Goal: Task Accomplishment & Management: Manage account settings

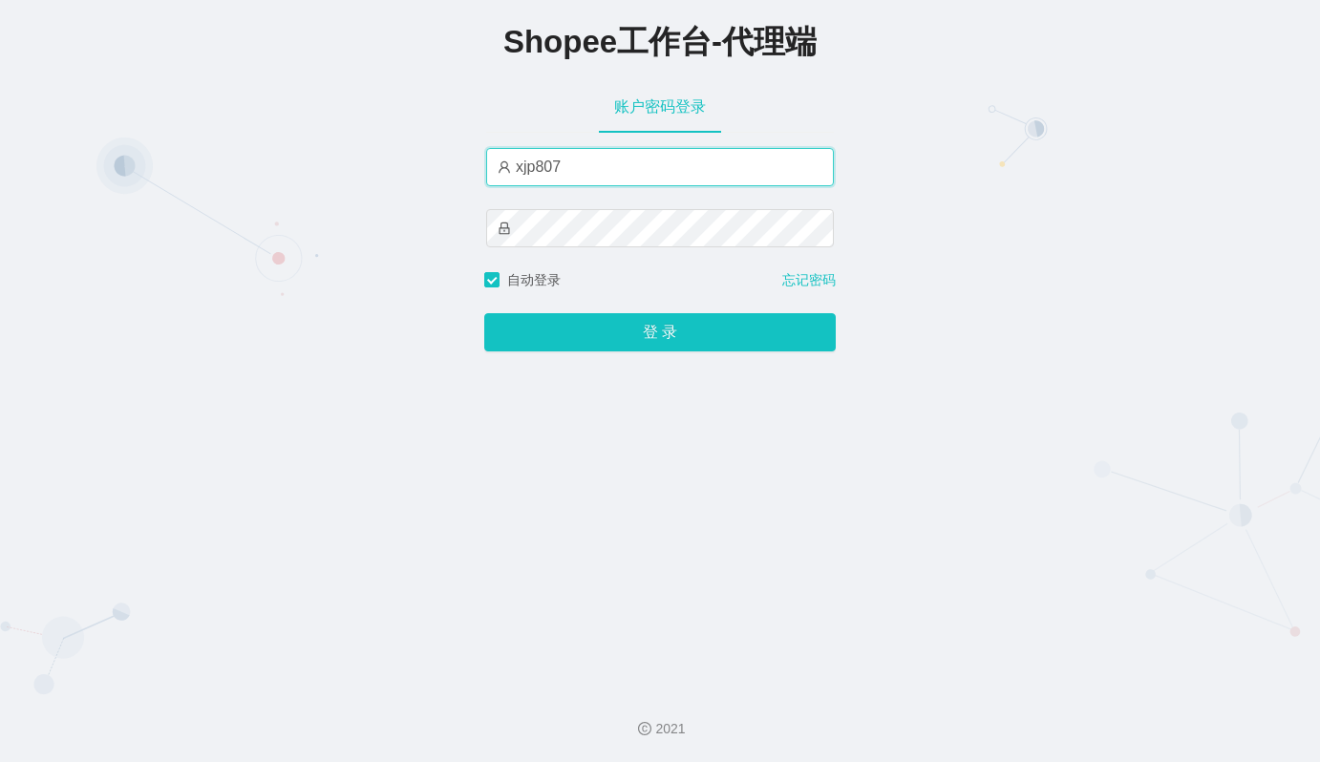
drag, startPoint x: 0, startPoint y: 0, endPoint x: 636, endPoint y: 165, distance: 657.4
click at [636, 165] on input "xjp807" at bounding box center [660, 167] width 348 height 38
click at [607, 165] on input "xjp8" at bounding box center [660, 167] width 348 height 38
click at [760, 163] on input "xjp8" at bounding box center [660, 167] width 348 height 38
click at [957, 190] on div "Shopee工作台-代理端 账户密码登录 xjp8 自动登录 忘记密码 登 录" at bounding box center [660, 337] width 1320 height 674
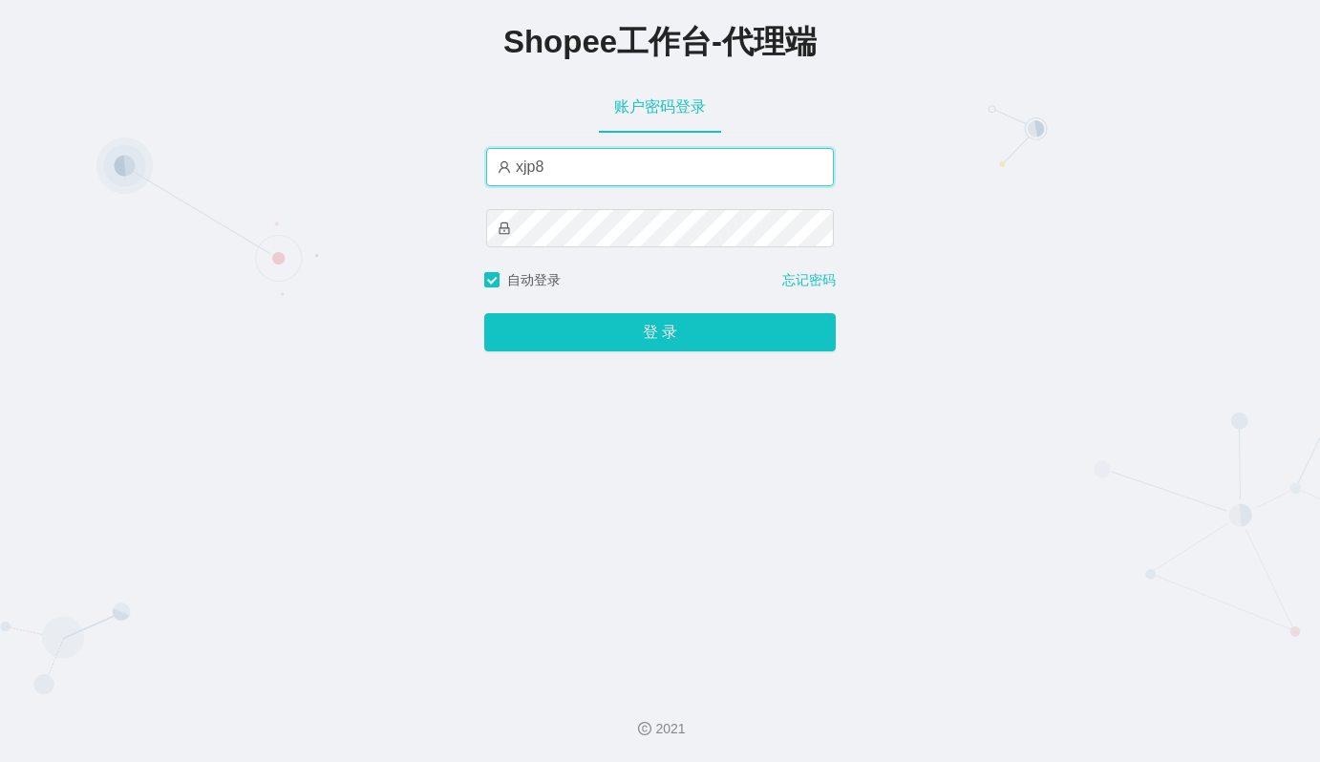
drag, startPoint x: 573, startPoint y: 171, endPoint x: 343, endPoint y: 134, distance: 233.3
click at [343, 134] on div "Shopee工作台-代理端 账户密码登录 xjp8 自动登录 忘记密码 登 录" at bounding box center [660, 337] width 1320 height 674
click at [565, 163] on input "xjp8" at bounding box center [660, 167] width 348 height 38
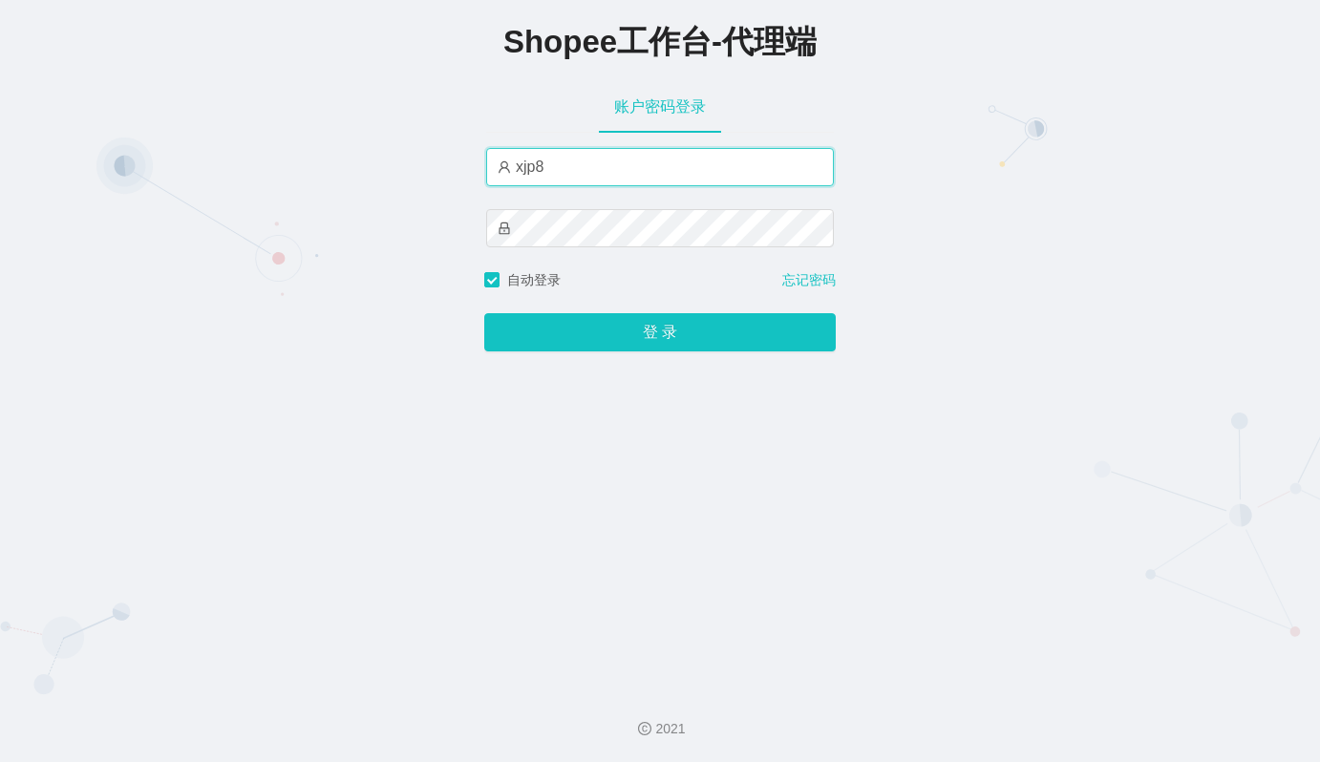
paste input "yn07"
type input "yn07"
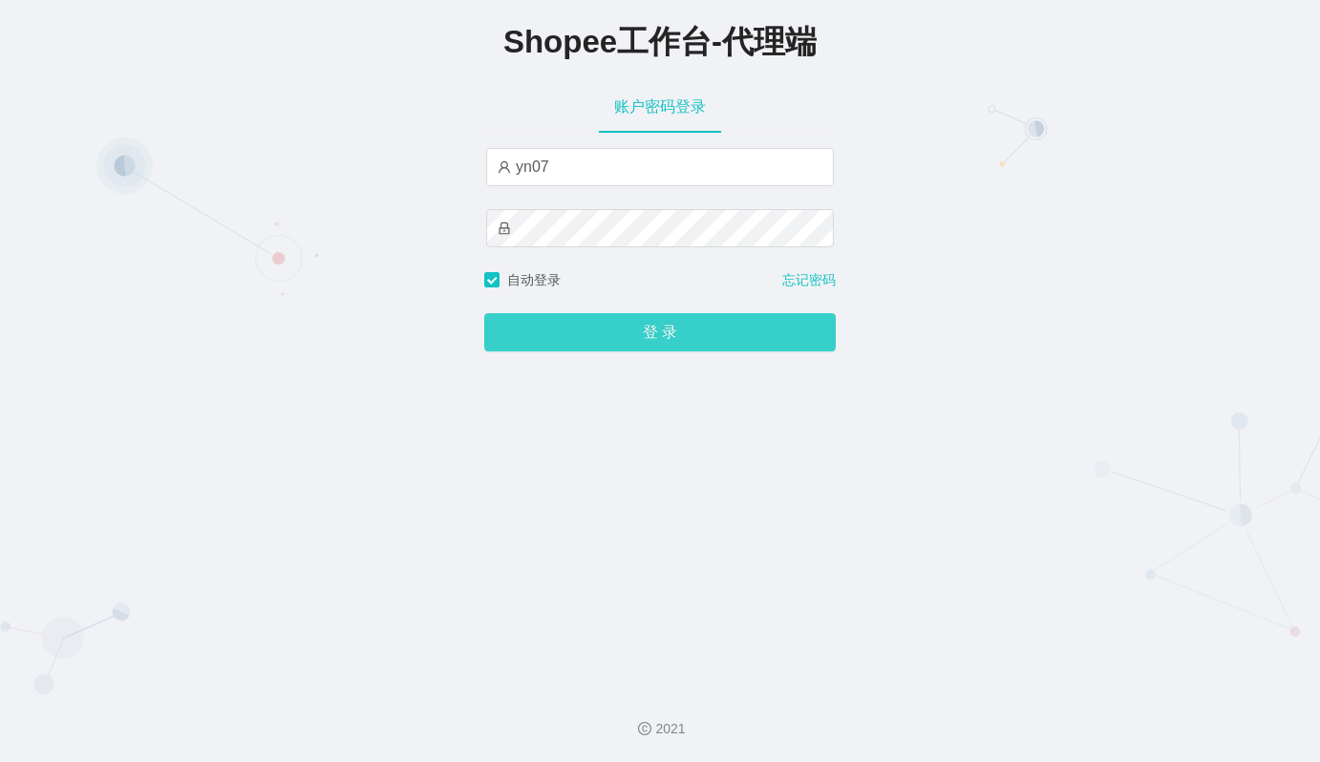
click at [549, 346] on button "登 录" at bounding box center [660, 332] width 352 height 38
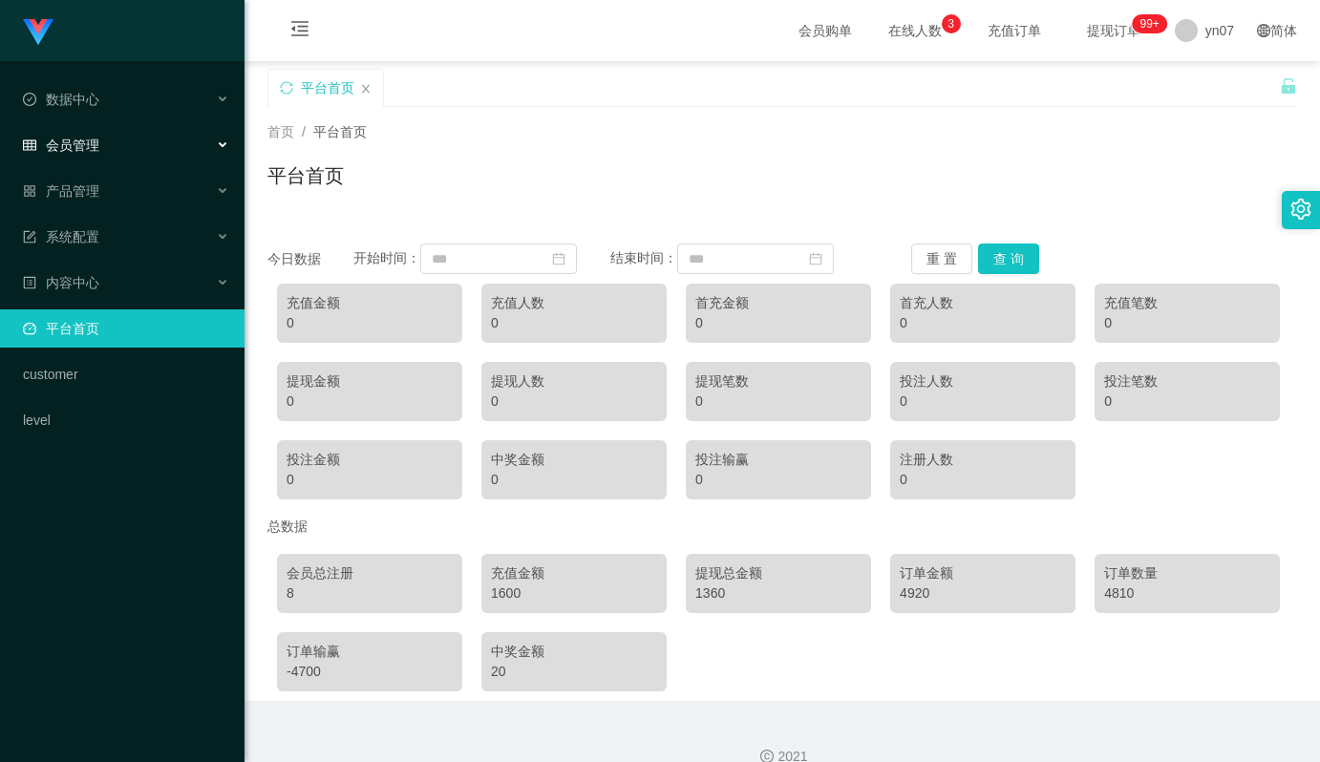
click at [125, 130] on div "会员管理" at bounding box center [122, 145] width 245 height 38
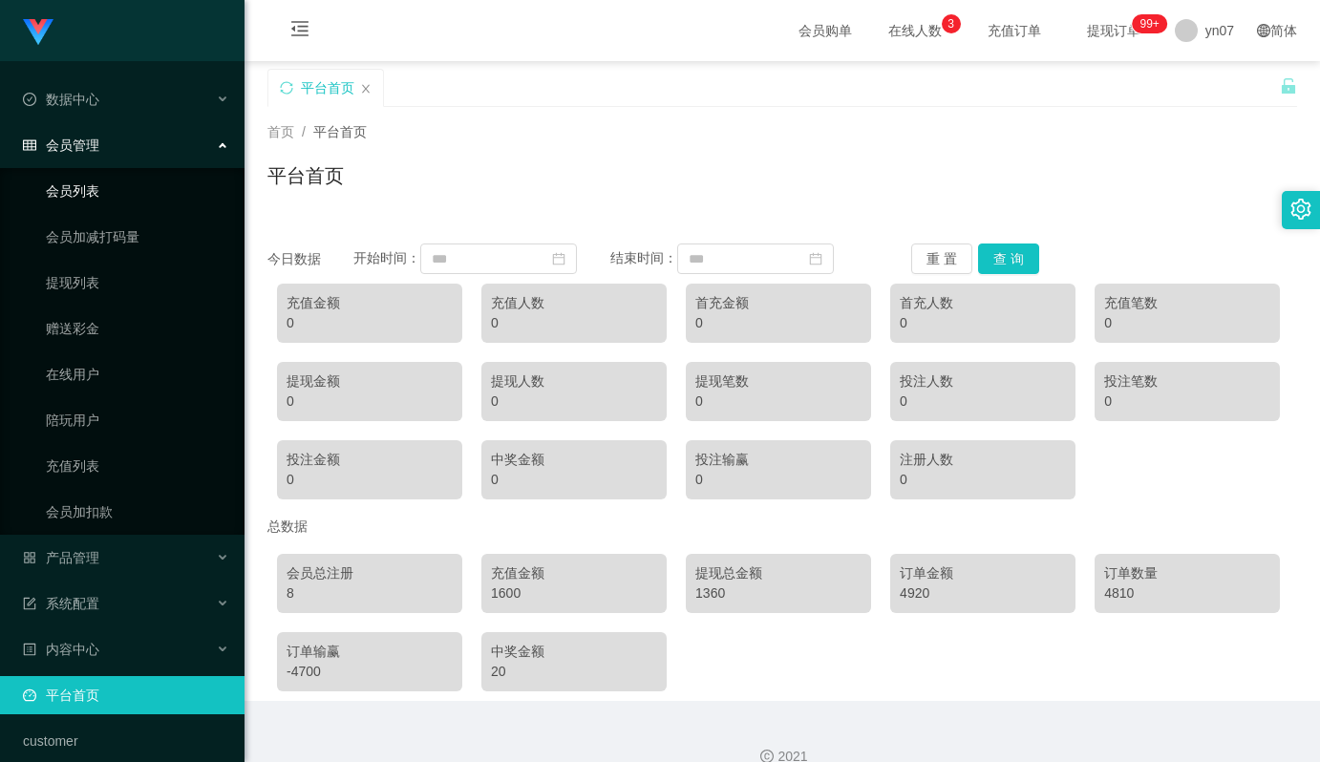
click at [108, 192] on link "会员列表" at bounding box center [137, 191] width 183 height 38
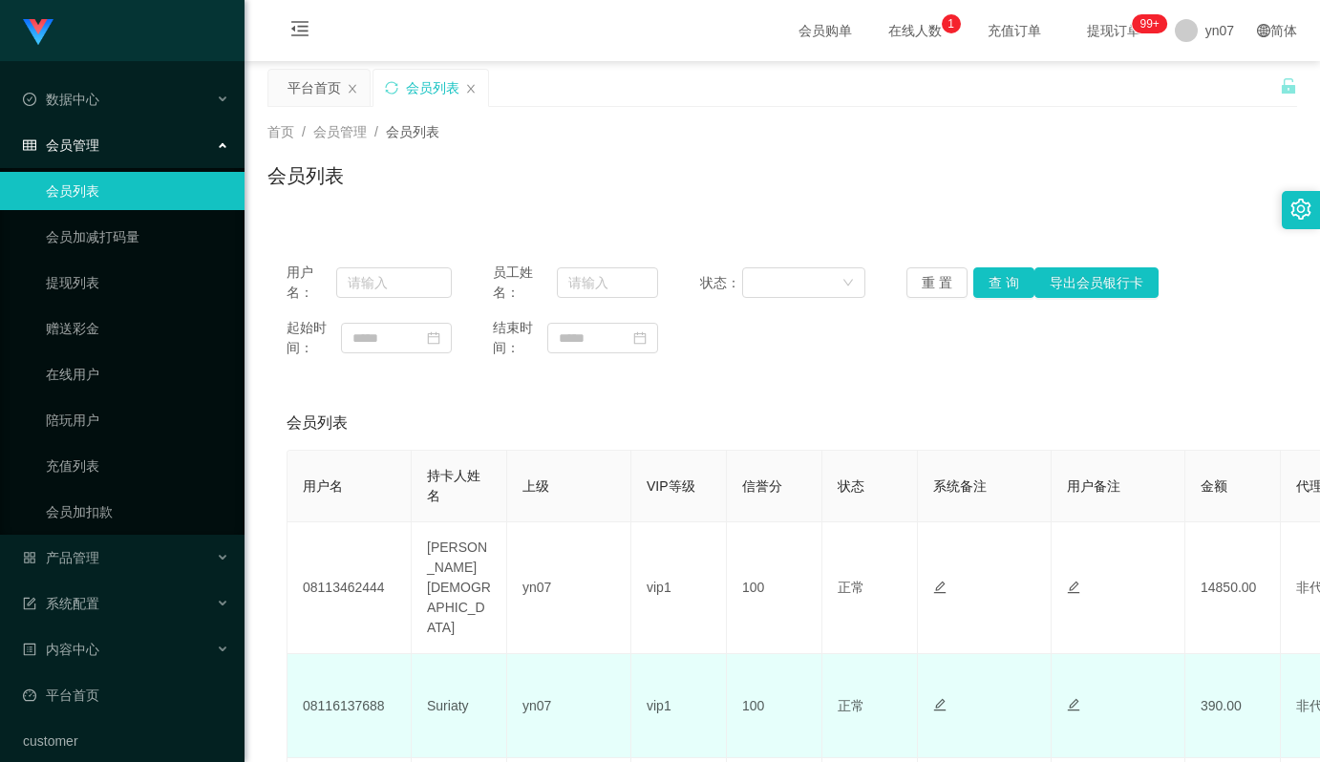
click at [470, 730] on td "Suriaty" at bounding box center [460, 706] width 96 height 104
